Goal: Task Accomplishment & Management: Manage account settings

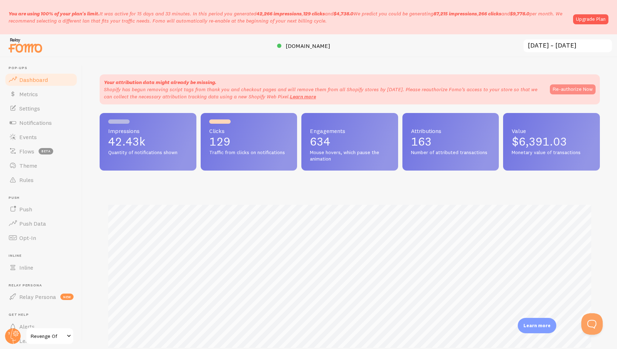
click at [567, 90] on button "Re-authorize Now" at bounding box center [573, 89] width 46 height 10
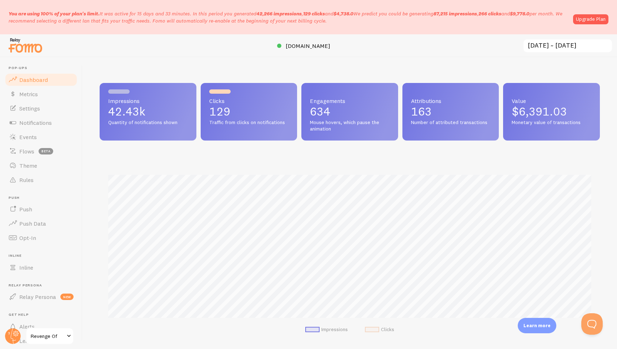
click at [540, 108] on span "$6,391.03" at bounding box center [539, 111] width 55 height 14
click at [592, 20] on link "Upgrade Plan" at bounding box center [590, 19] width 35 height 10
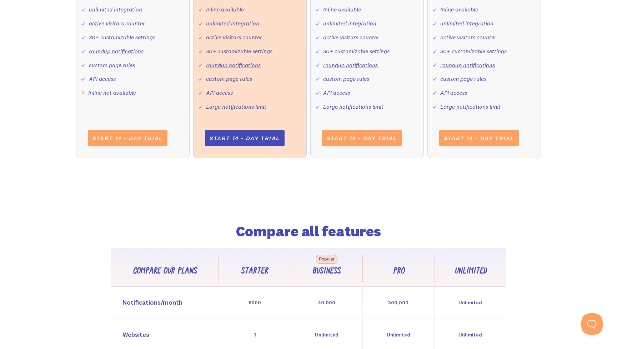
scroll to position [403, 0]
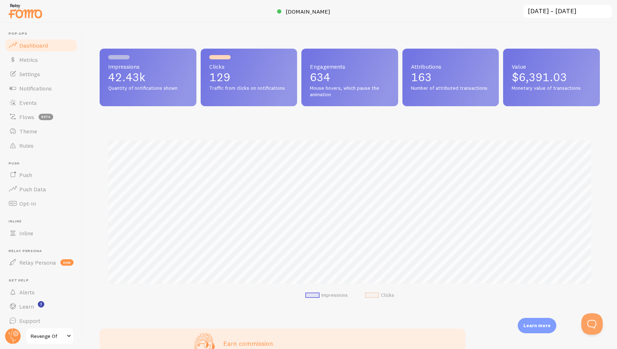
click at [266, 66] on span "Clicks" at bounding box center [249, 67] width 80 height 6
click at [544, 79] on span "$6,391.03" at bounding box center [539, 77] width 55 height 14
click at [338, 69] on span "Engagements" at bounding box center [350, 67] width 80 height 6
click at [24, 57] on span "Metrics" at bounding box center [28, 59] width 19 height 7
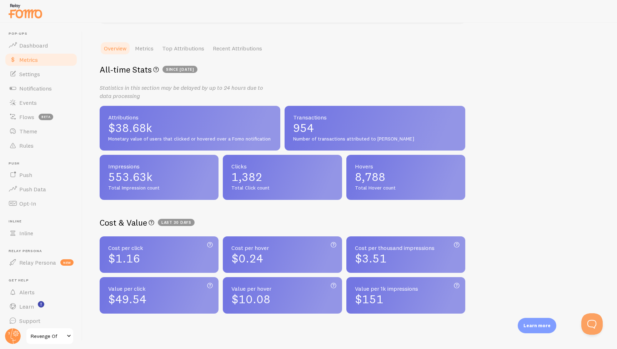
scroll to position [87, 0]
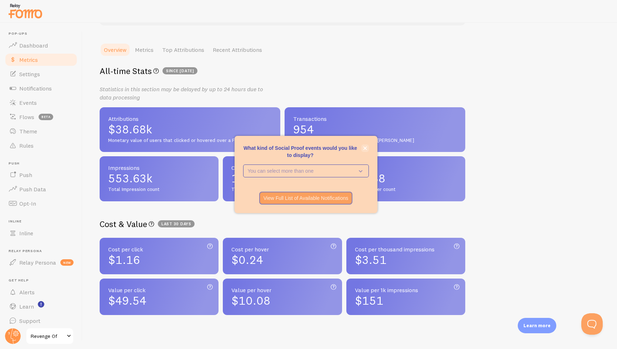
click at [366, 150] on icon "close," at bounding box center [365, 148] width 4 height 4
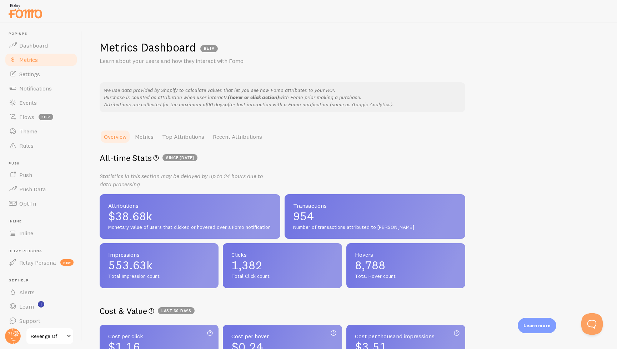
scroll to position [0, 0]
